Goal: Transaction & Acquisition: Purchase product/service

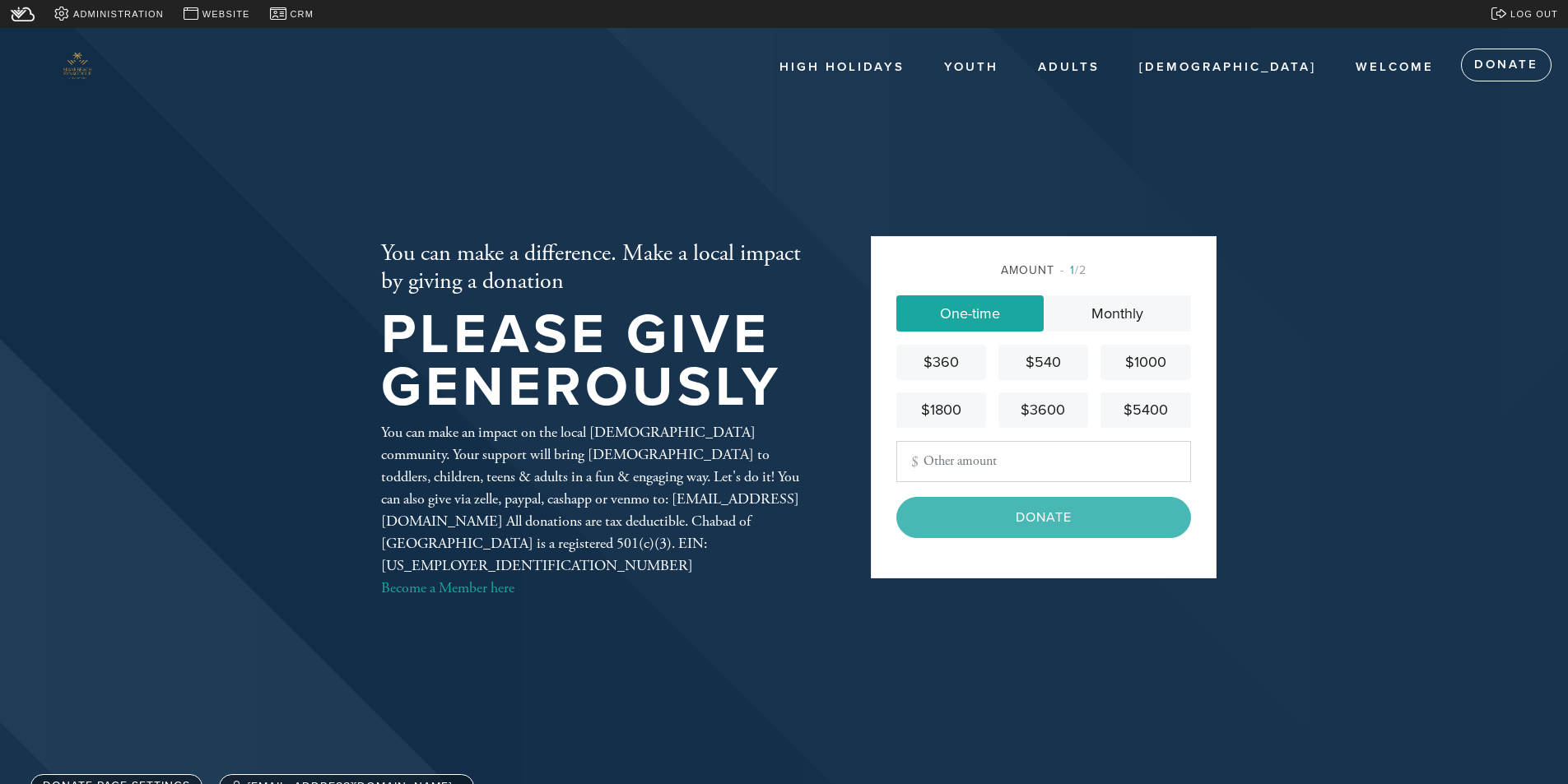
click at [1043, 463] on input "Other Amount" at bounding box center [1043, 461] width 295 height 41
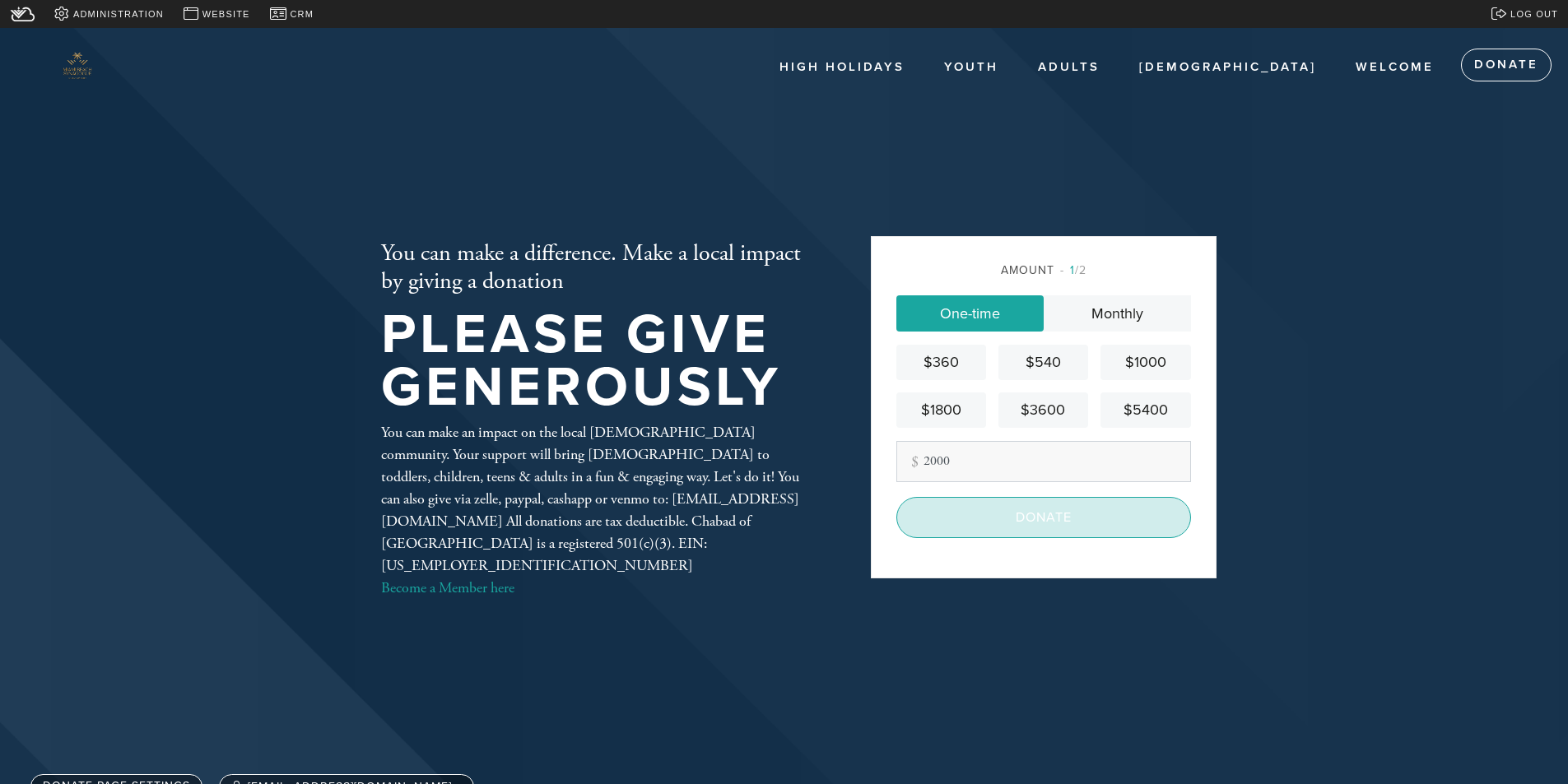
type input "2000"
click at [1053, 511] on input "Donate" at bounding box center [1043, 518] width 295 height 41
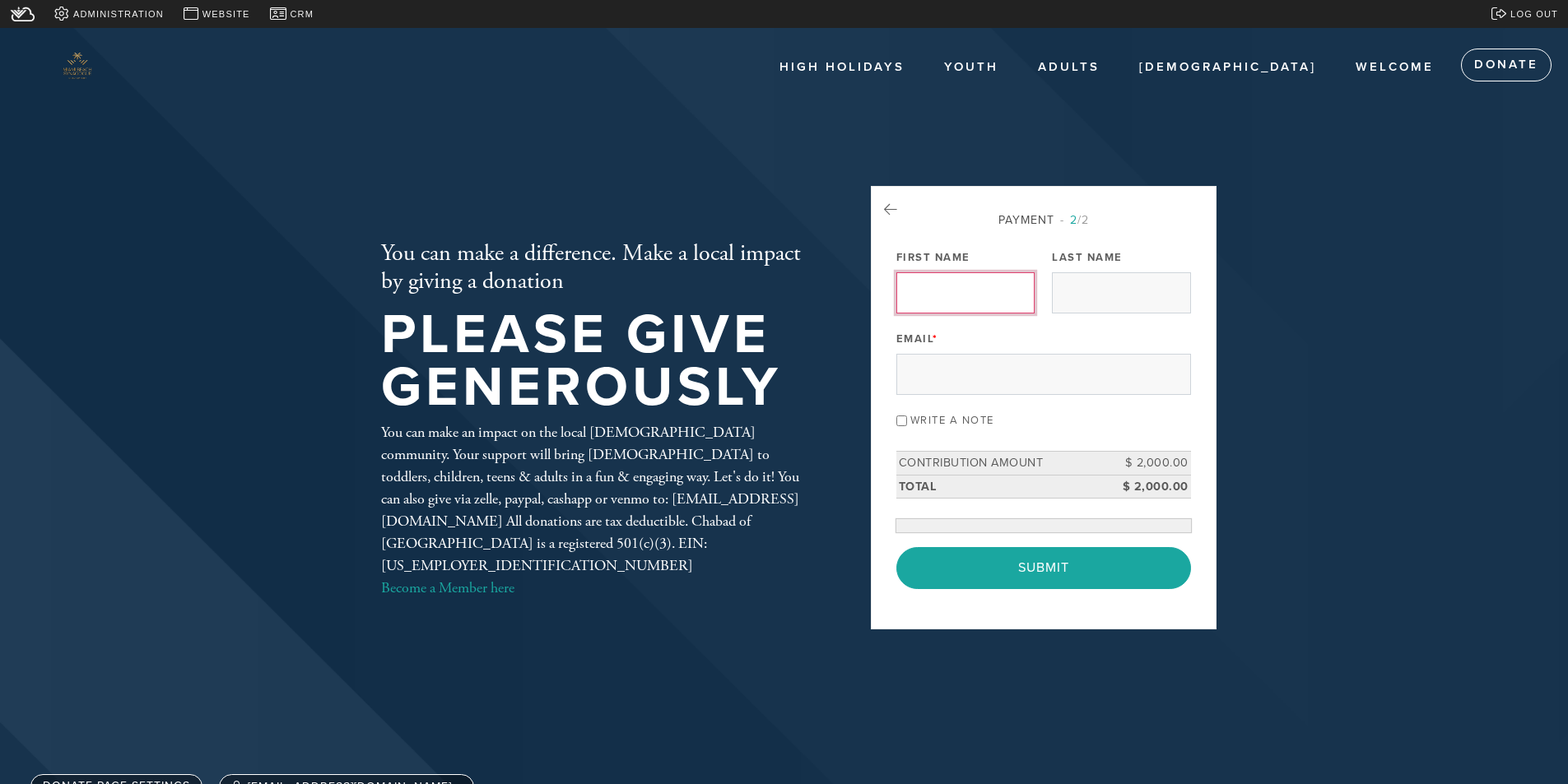
click at [976, 279] on div "Payment 2 /2 Payment Processor Pay Later Chabad of [GEOGRAPHIC_DATA] PayPal Fir…" at bounding box center [1043, 400] width 295 height 378
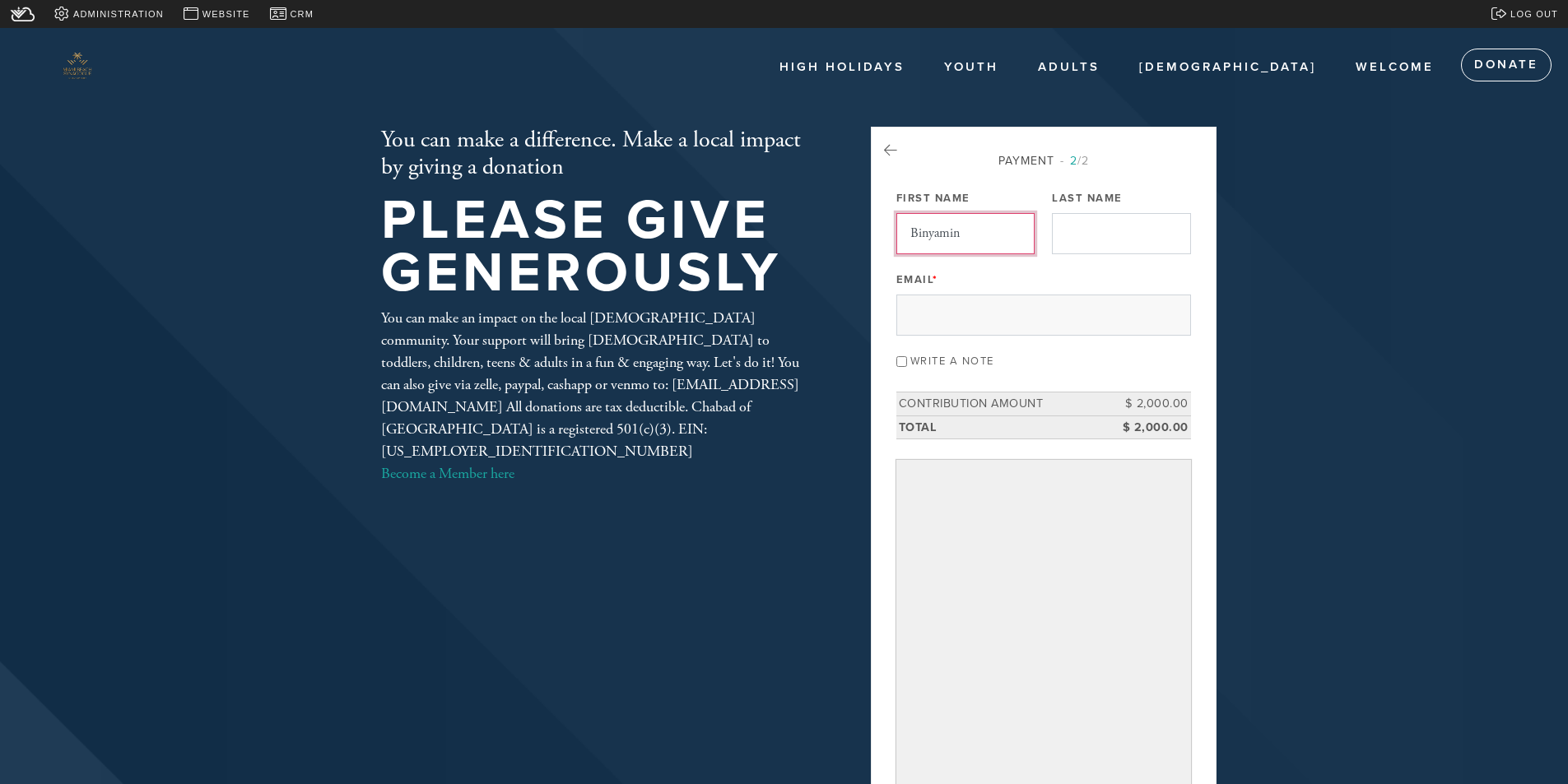
type input "Binyamin"
click at [1104, 218] on div "Last Name" at bounding box center [1120, 219] width 138 height 68
click at [1105, 228] on input "Last Name" at bounding box center [1120, 234] width 138 height 41
type input "[PERSON_NAME]"
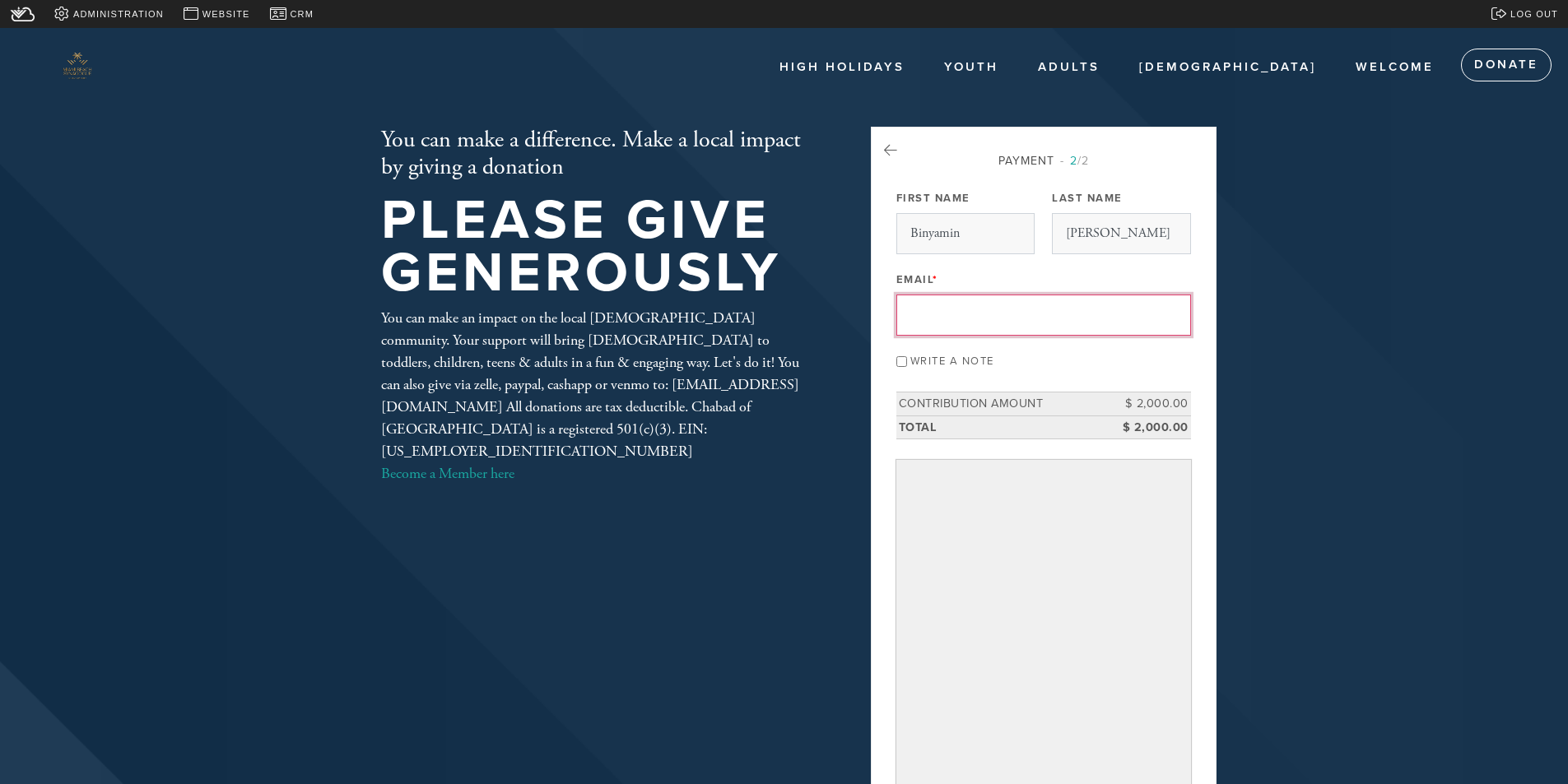
click at [1046, 319] on input "Email *" at bounding box center [1043, 315] width 295 height 41
type input "[EMAIL_ADDRESS][DOMAIN_NAME]"
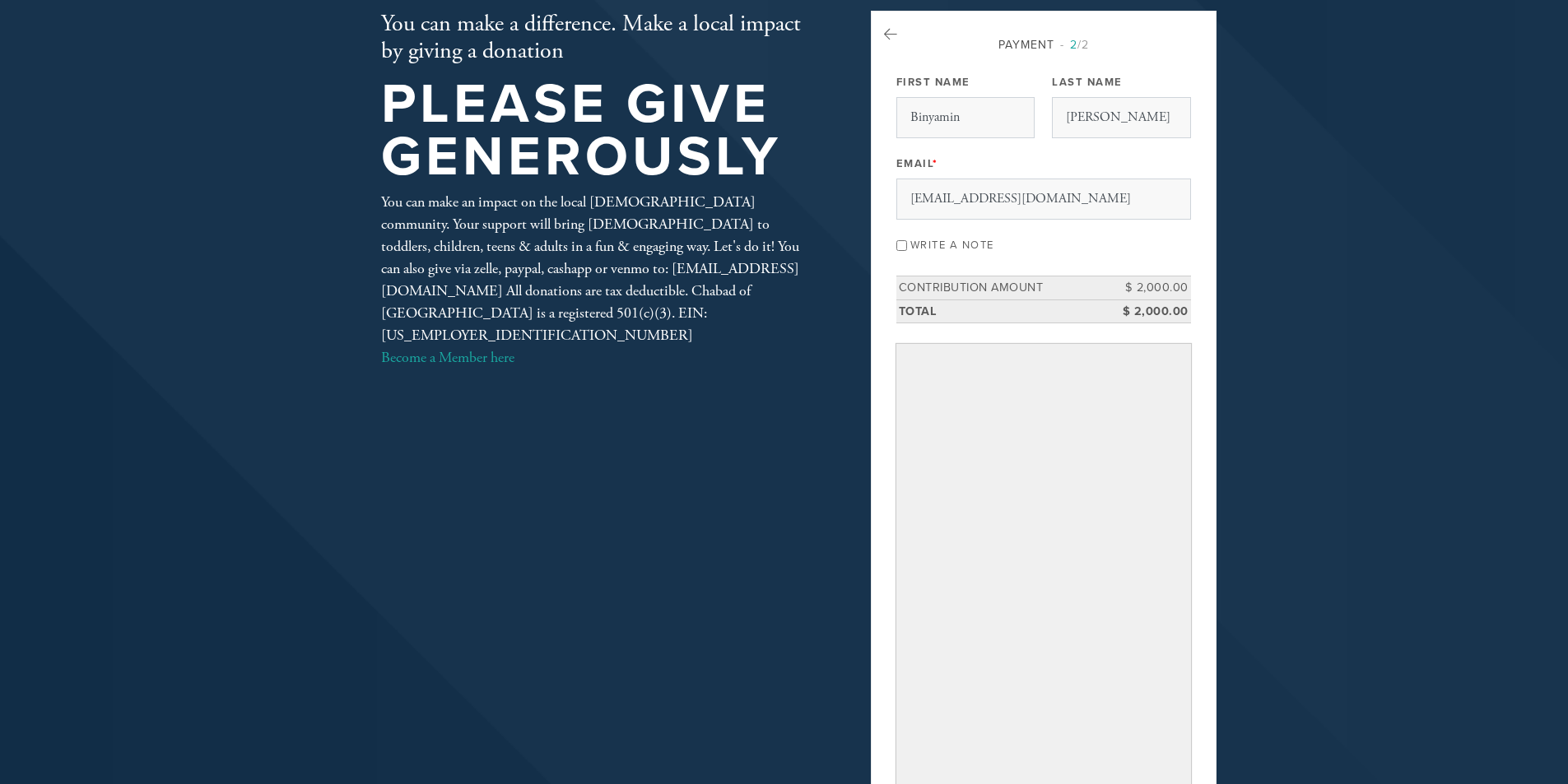
scroll to position [144, 0]
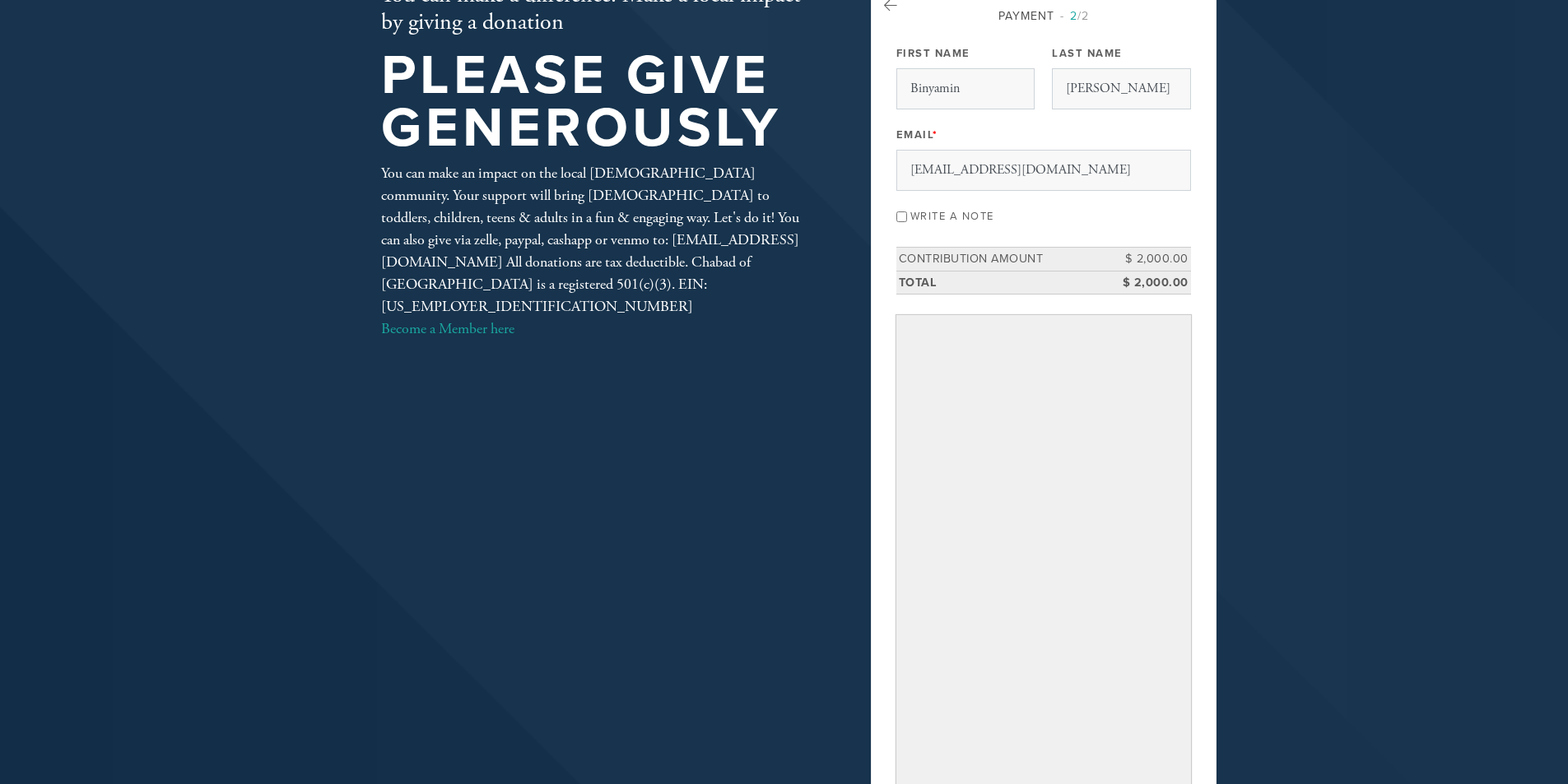
click at [830, 639] on div "You can make a difference. Make a local impact by giving a donation Please give…" at bounding box center [784, 495] width 889 height 1026
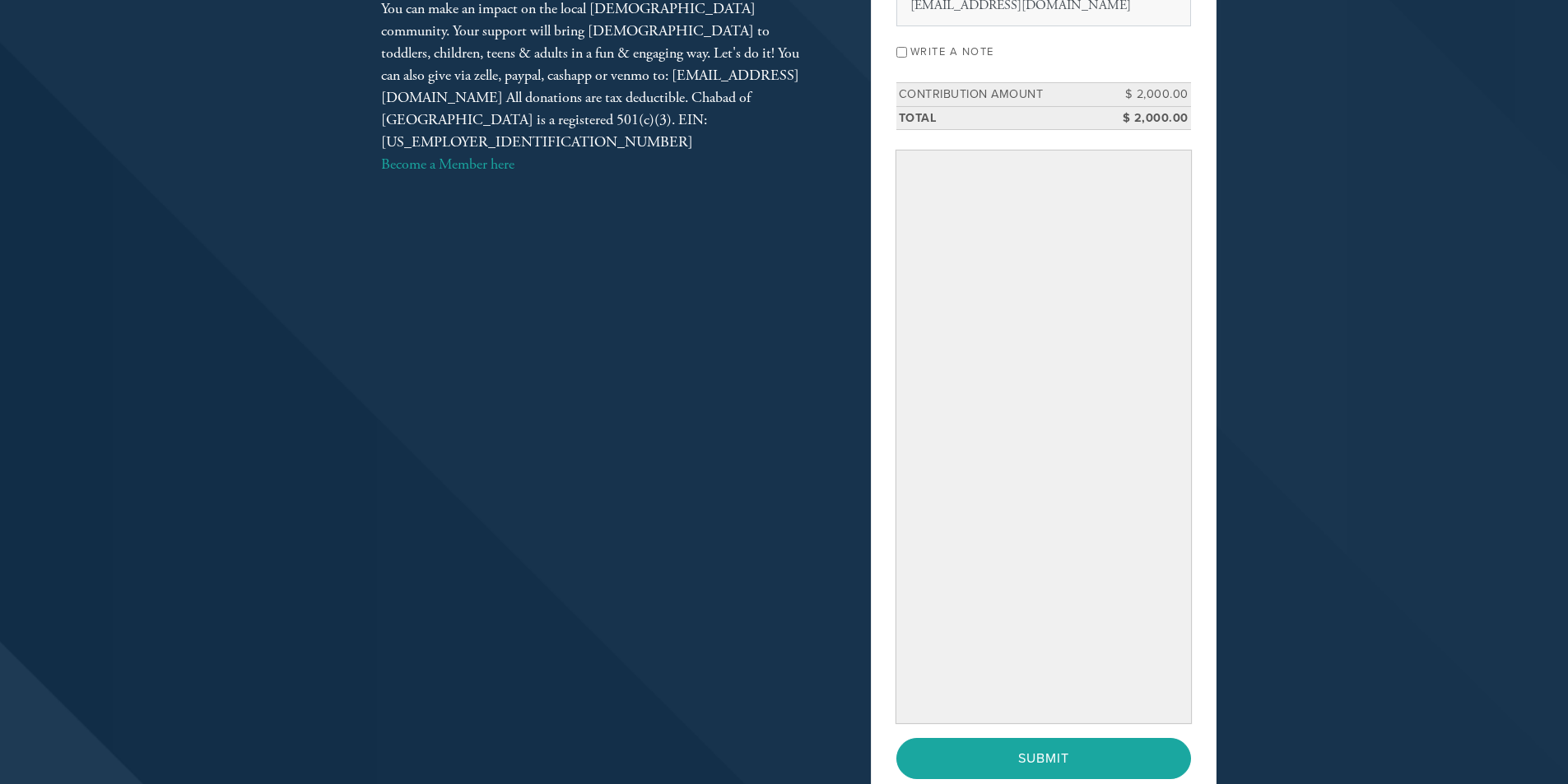
scroll to position [639, 0]
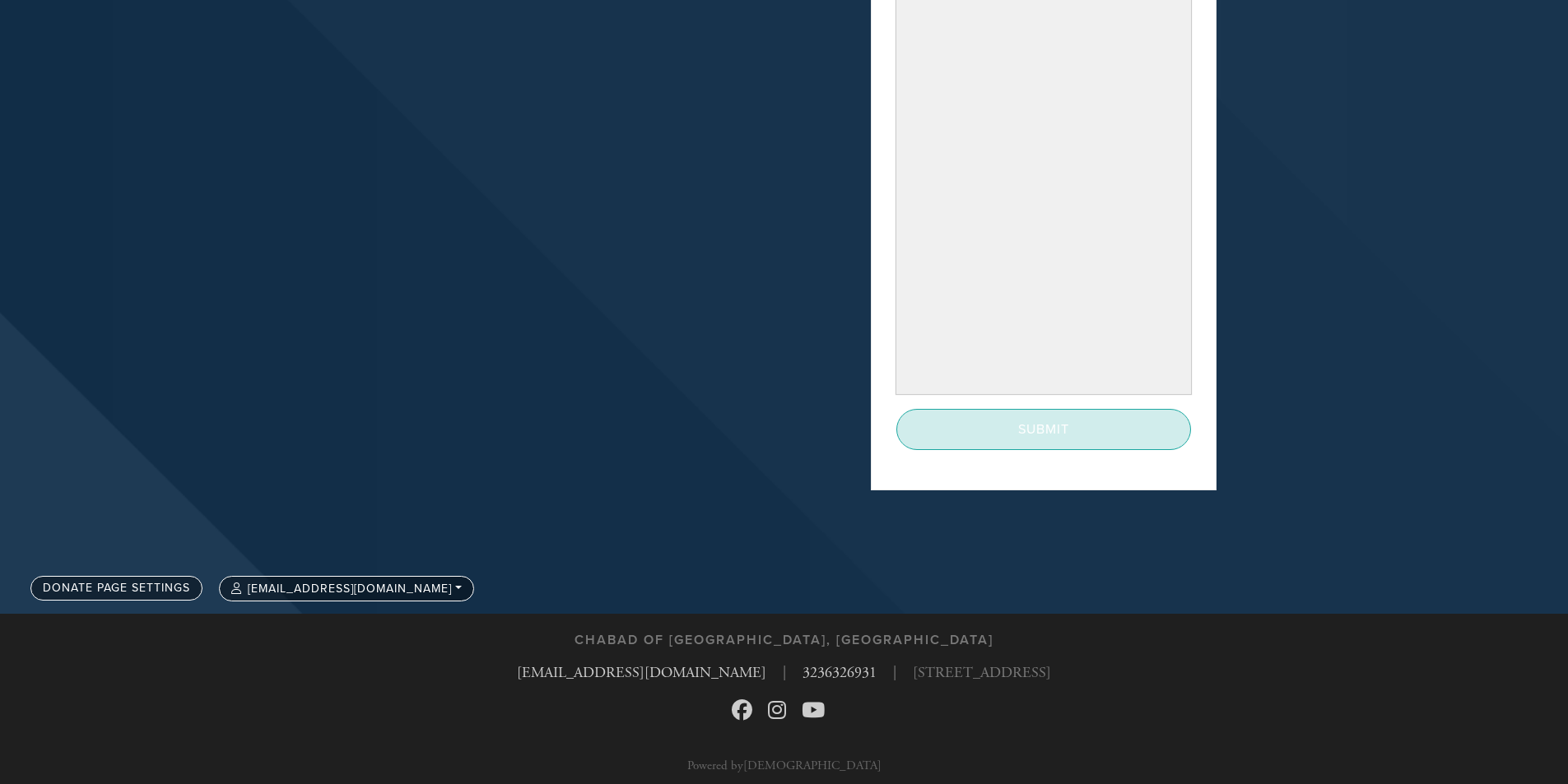
click at [1049, 436] on input "Submit" at bounding box center [1043, 430] width 295 height 41
